Goal: Browse casually: Explore the website without a specific task or goal

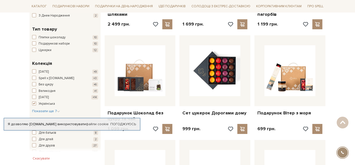
scroll to position [164, 0]
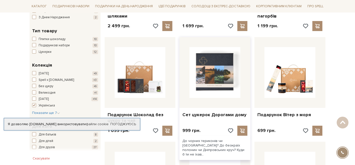
click at [230, 65] on img at bounding box center [215, 72] width 51 height 51
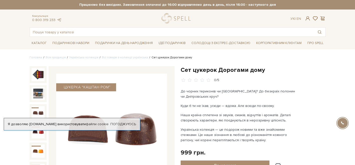
click at [41, 113] on img at bounding box center [38, 112] width 13 height 13
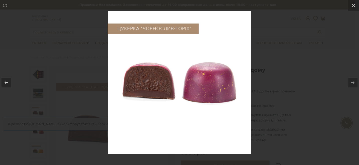
click at [300, 51] on div at bounding box center [179, 82] width 359 height 165
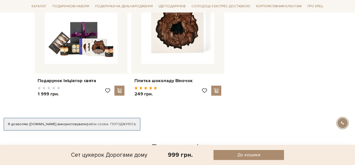
scroll to position [392, 0]
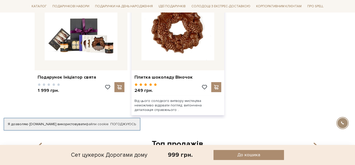
click at [176, 42] on img at bounding box center [178, 24] width 73 height 73
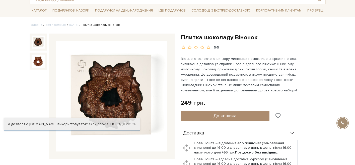
scroll to position [34, 0]
